Goal: Task Accomplishment & Management: Use online tool/utility

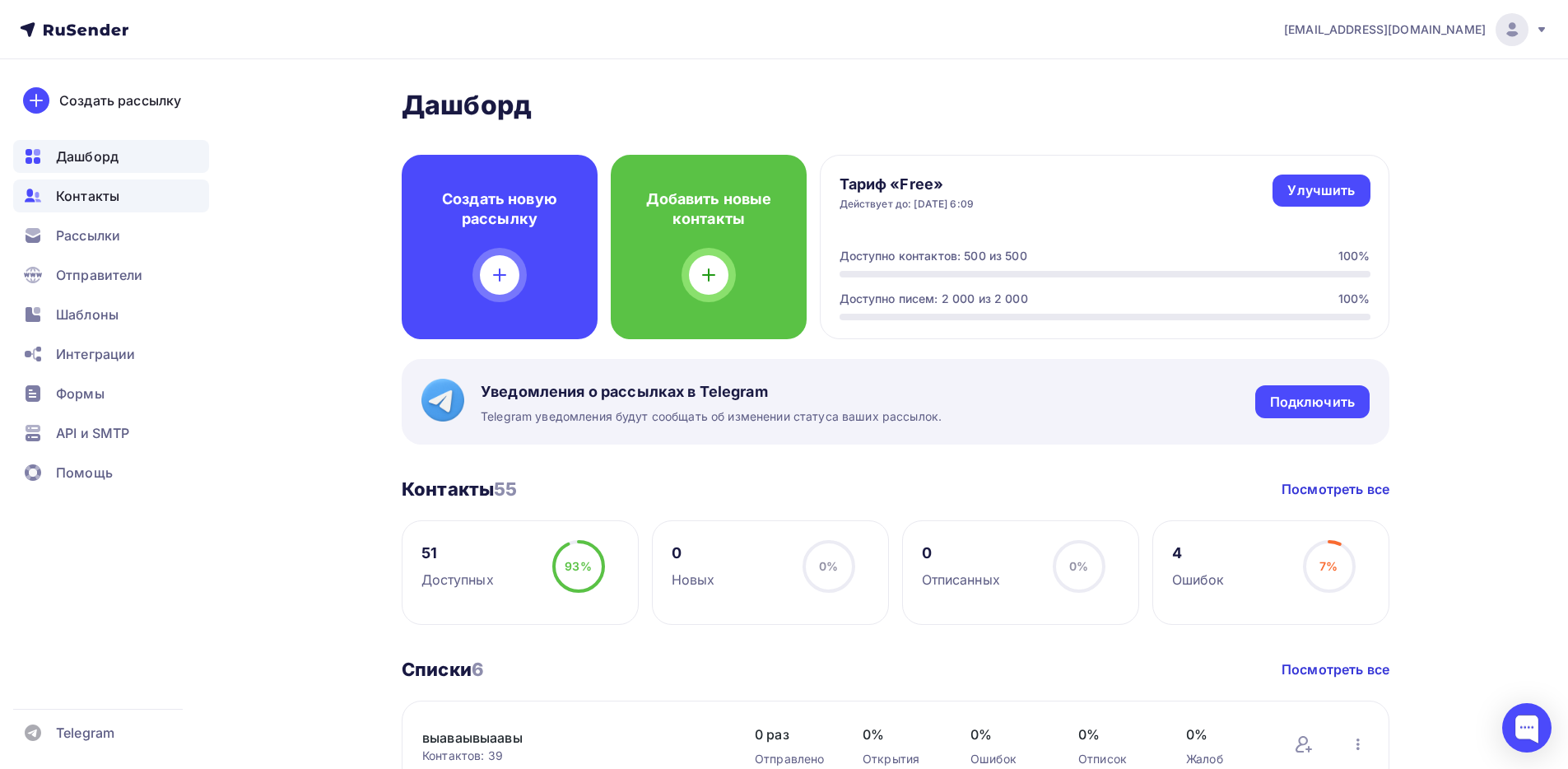
click at [144, 184] on div "Контакты" at bounding box center [111, 196] width 196 height 33
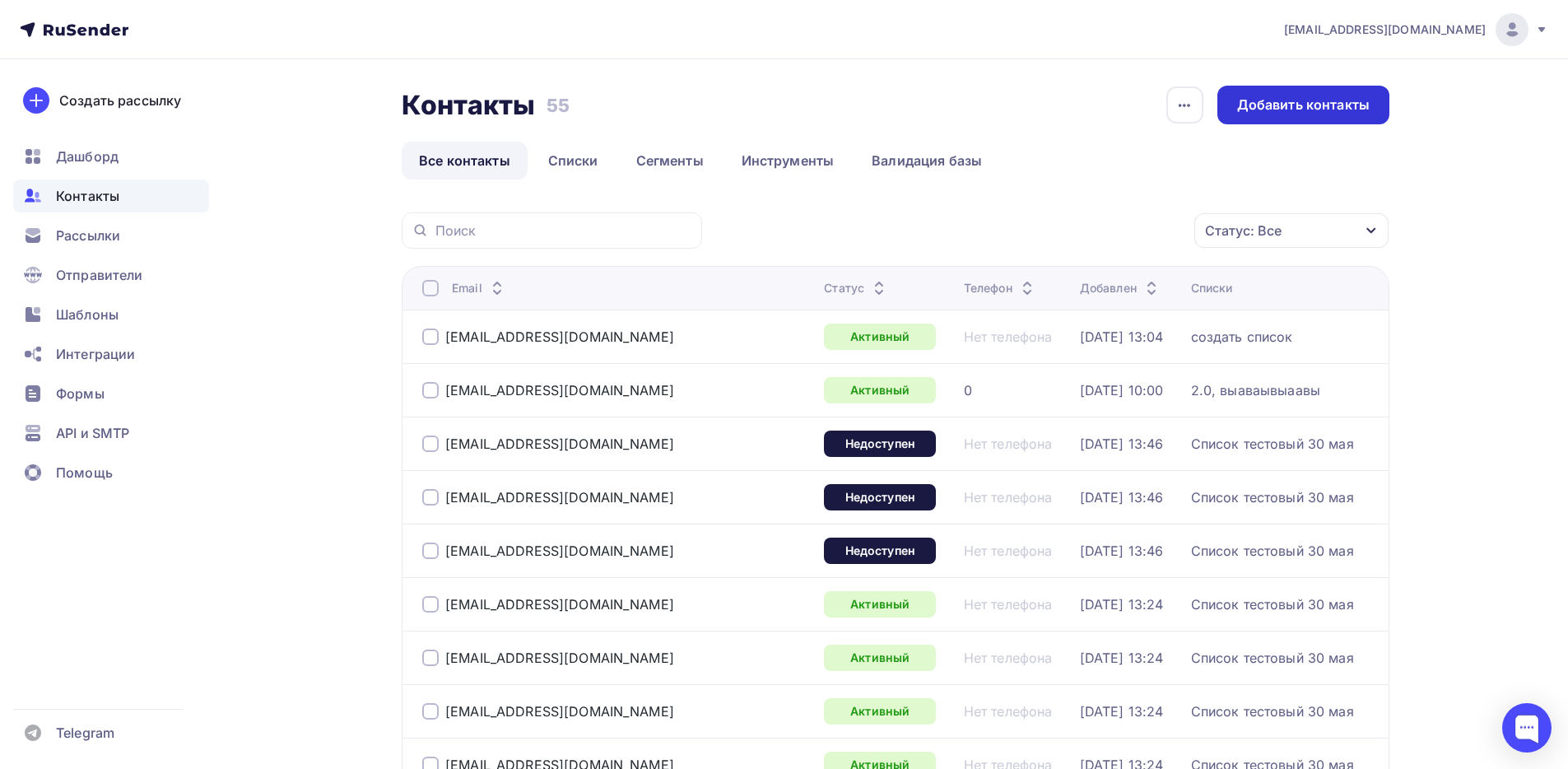
click at [1280, 101] on div "Добавить контакты" at bounding box center [1303, 105] width 132 height 19
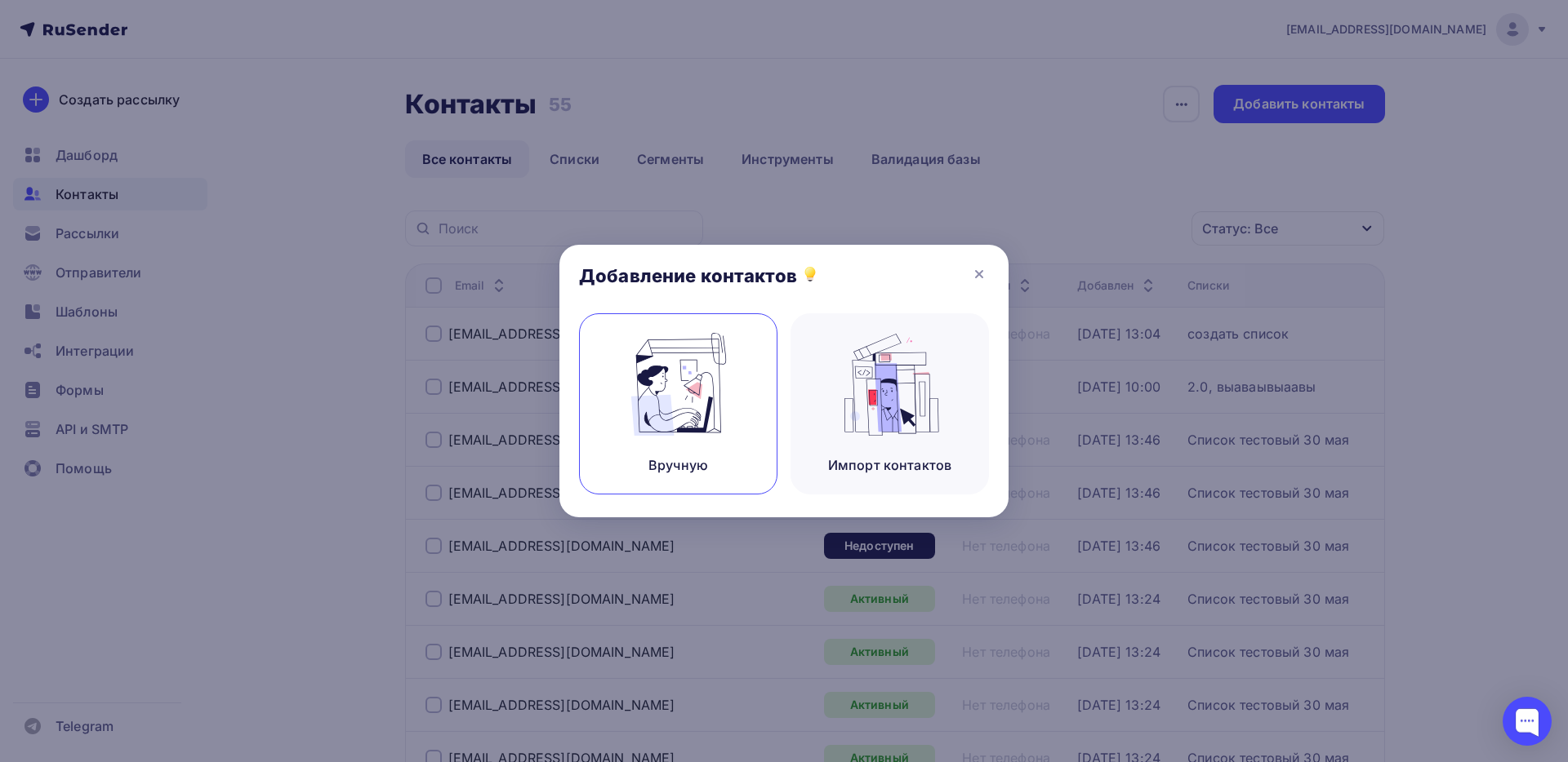
click at [731, 406] on img at bounding box center [678, 384] width 109 height 103
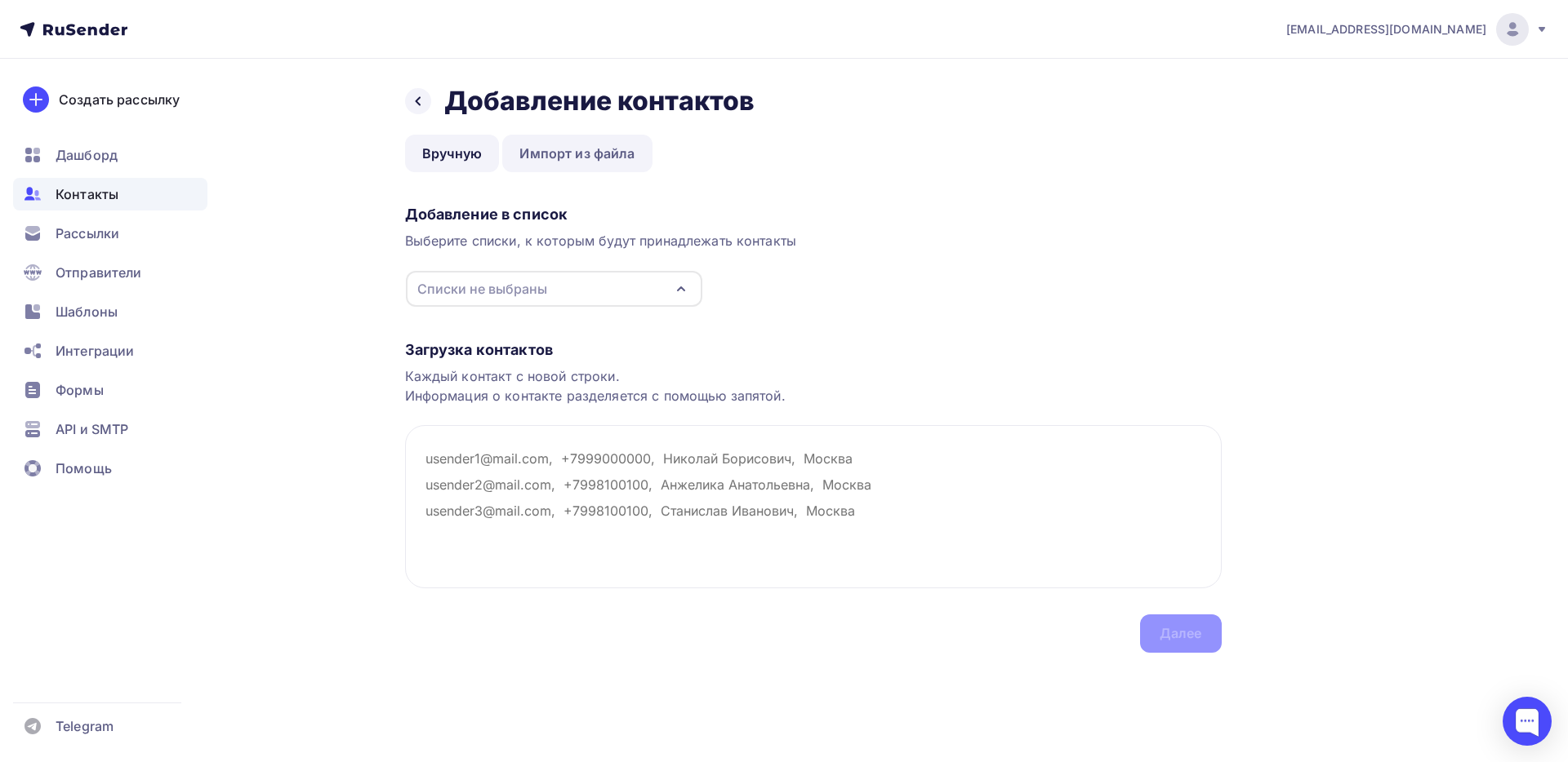
click at [584, 154] on link "Импорт из файла" at bounding box center [577, 153] width 149 height 37
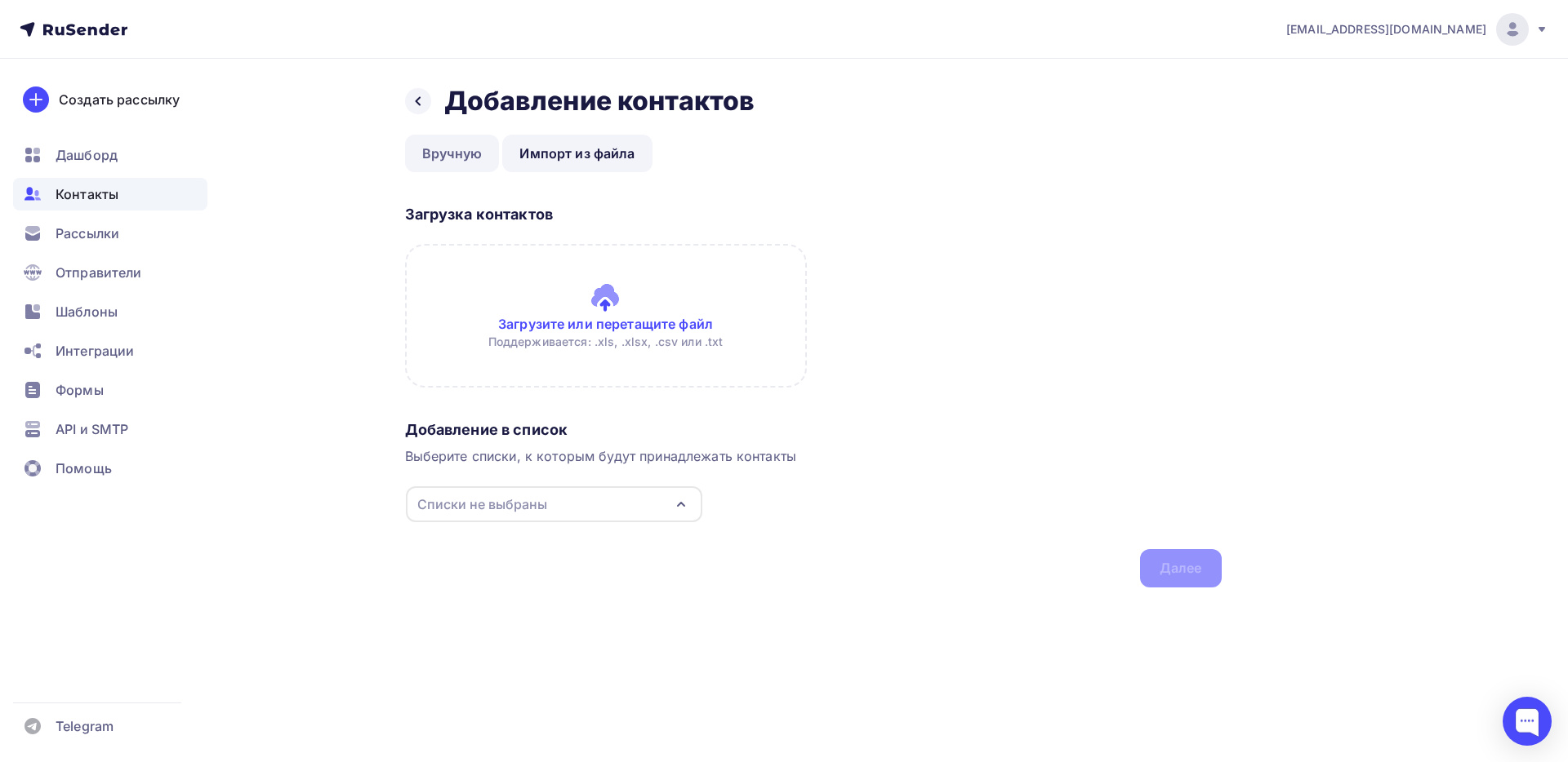
click at [452, 155] on link "Вручную" at bounding box center [452, 153] width 95 height 37
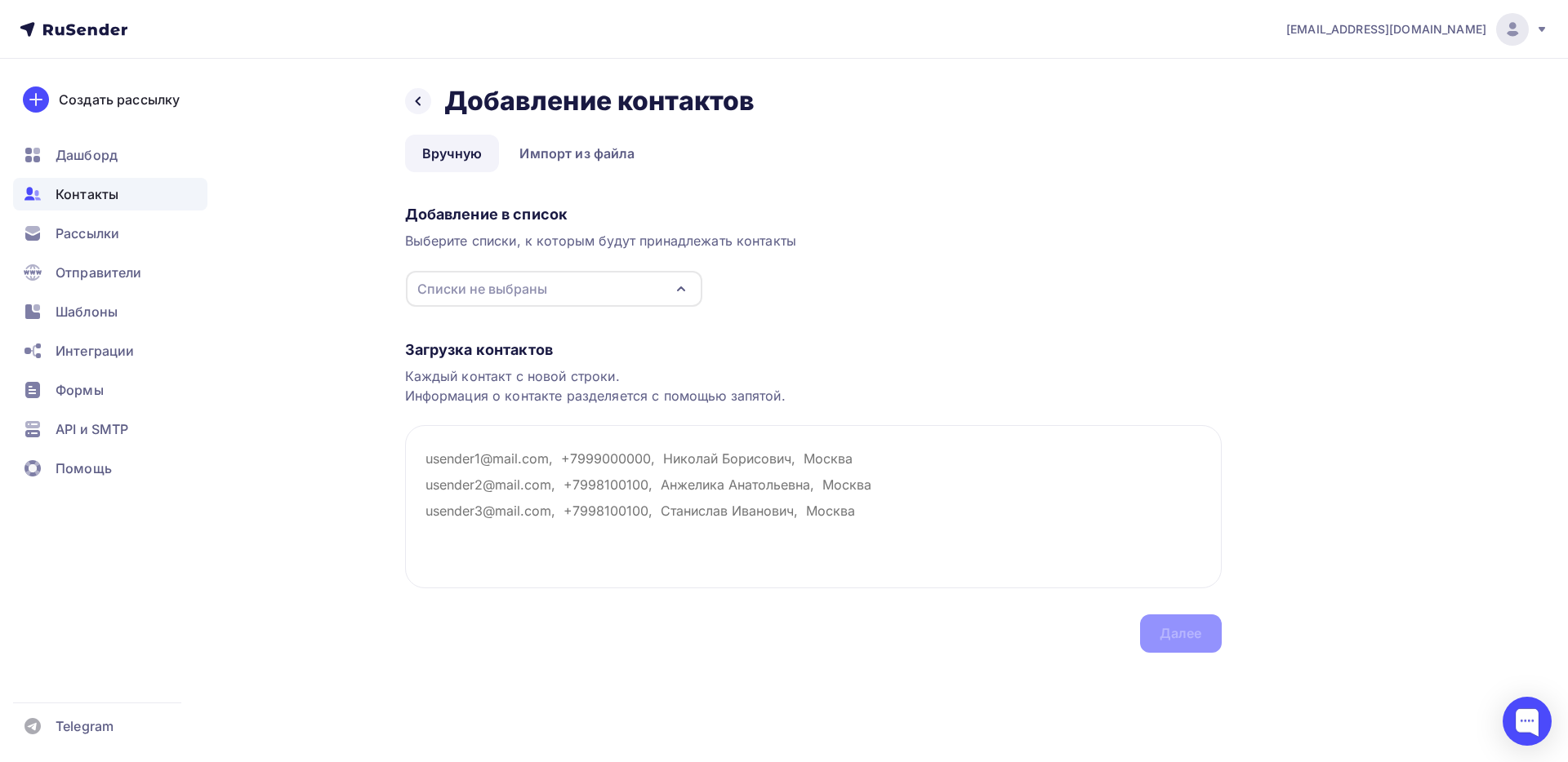
click at [1159, 364] on div "Загрузка контактов Каждый контакт с новой строки. Информация о контакте разделя…" at bounding box center [813, 480] width 817 height 345
